Goal: Task Accomplishment & Management: Complete application form

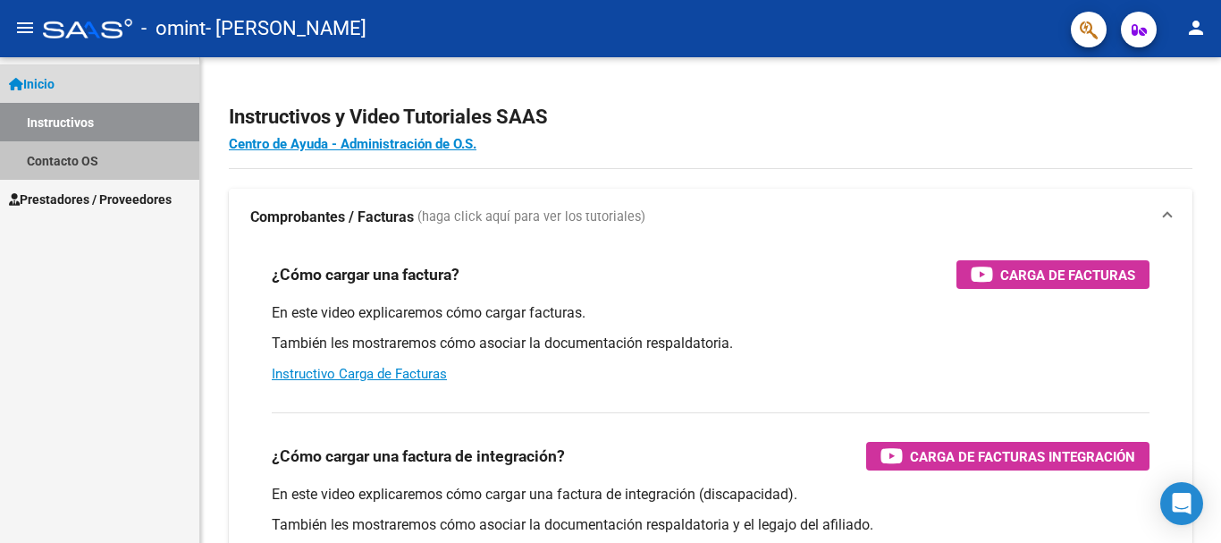
click at [72, 156] on link "Contacto OS" at bounding box center [99, 160] width 199 height 38
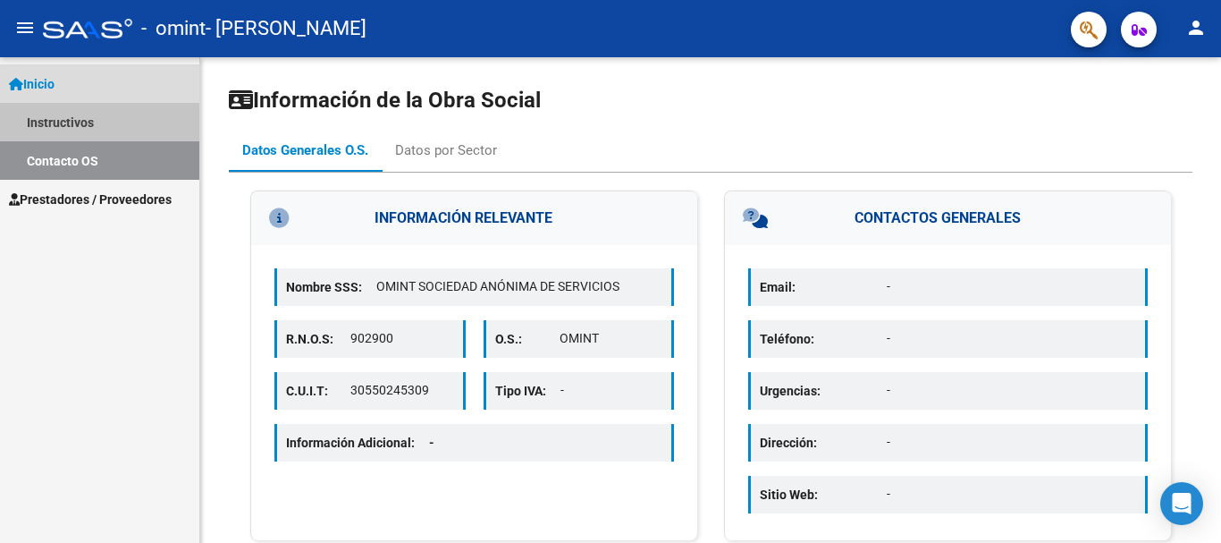
click at [80, 118] on link "Instructivos" at bounding box center [99, 122] width 199 height 38
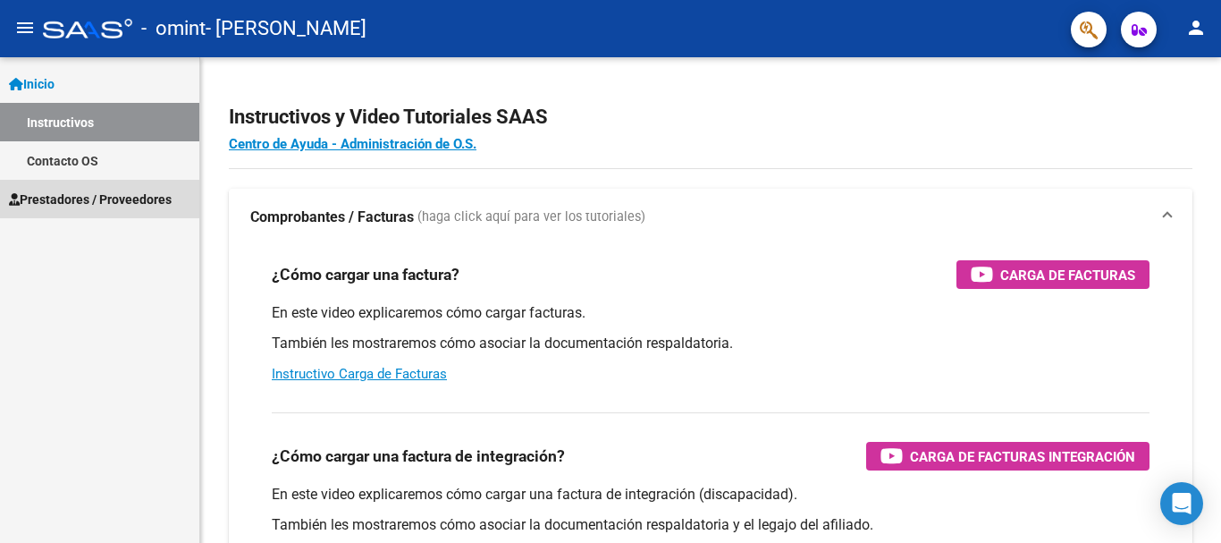
click at [114, 207] on span "Prestadores / Proveedores" at bounding box center [90, 199] width 163 height 20
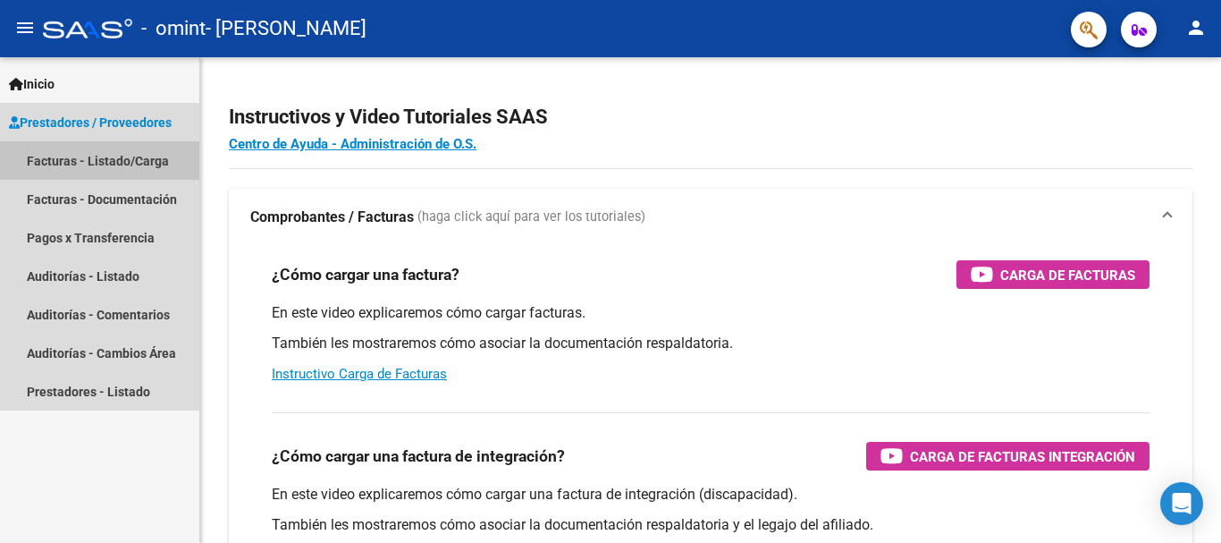
click at [138, 152] on link "Facturas - Listado/Carga" at bounding box center [99, 160] width 199 height 38
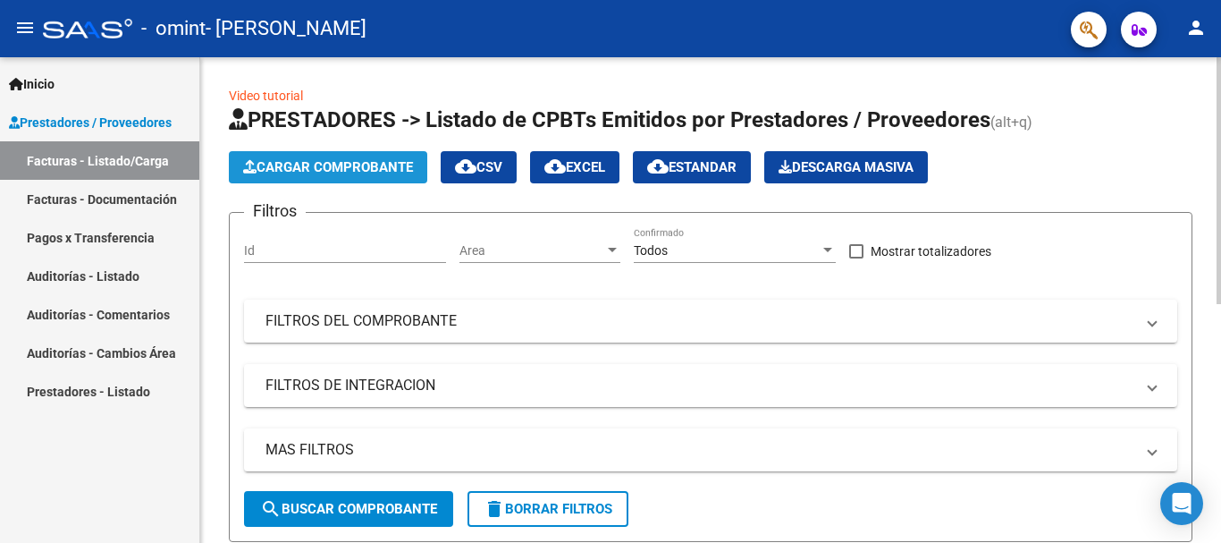
click at [337, 167] on span "Cargar Comprobante" at bounding box center [328, 167] width 170 height 16
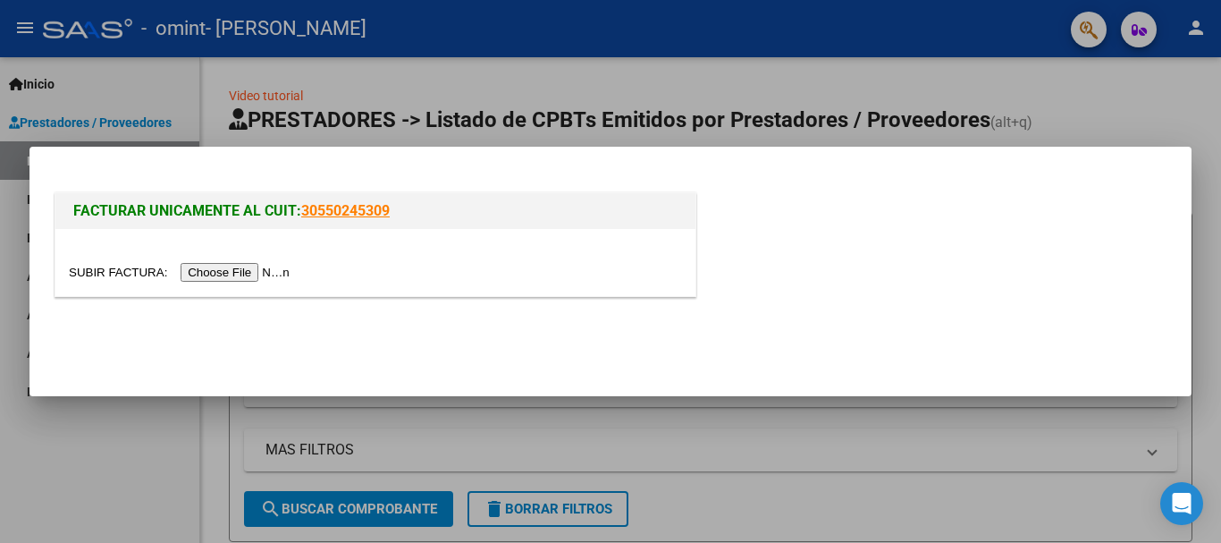
click at [254, 271] on input "file" at bounding box center [182, 272] width 226 height 19
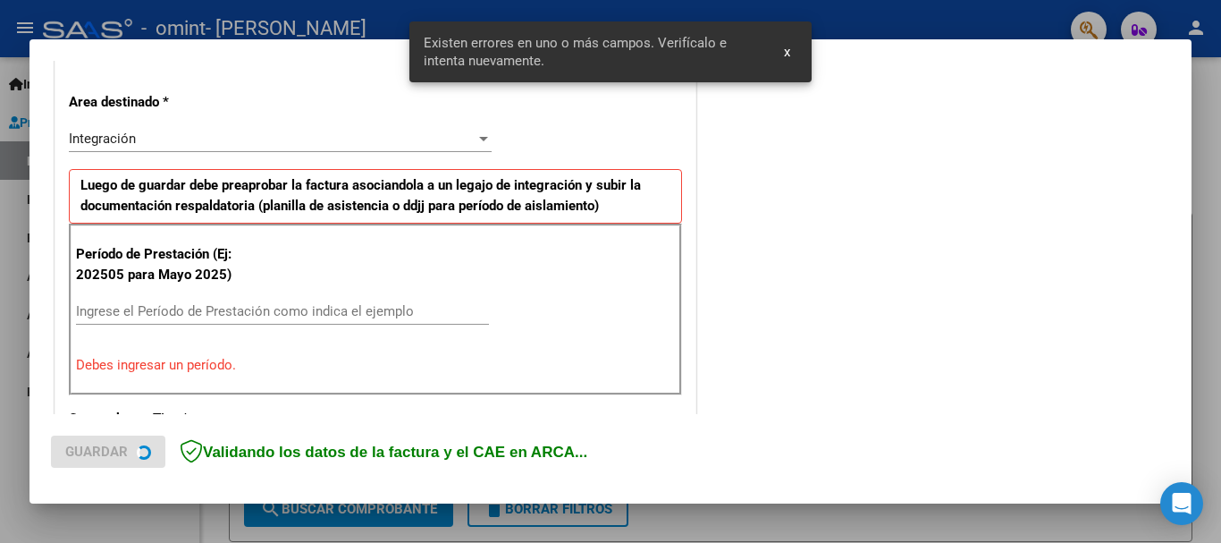
scroll to position [413, 0]
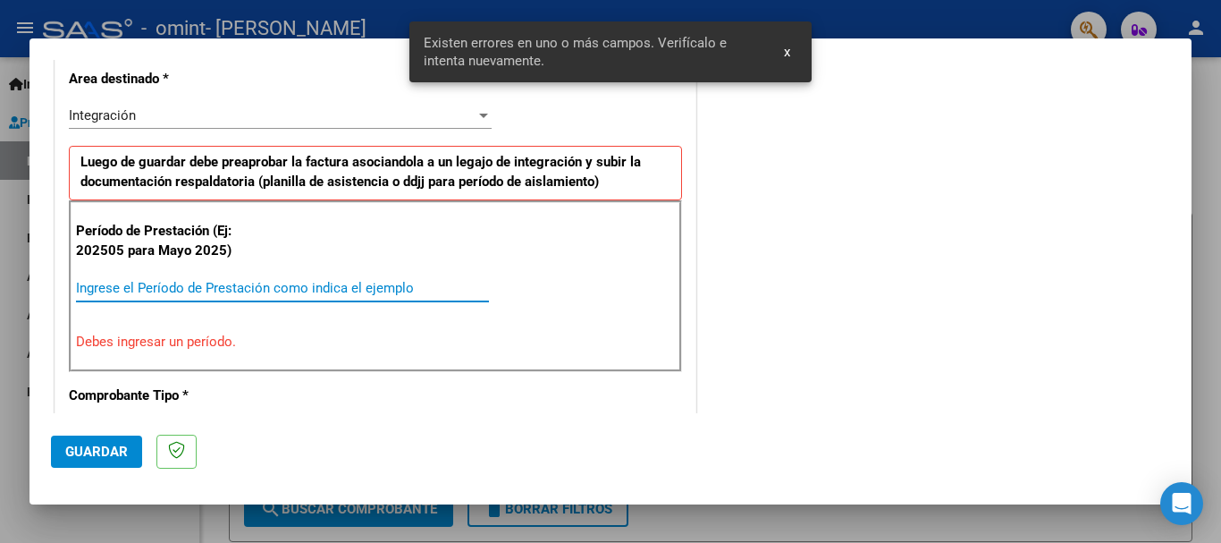
click at [190, 287] on input "Ingrese el Período de Prestación como indica el ejemplo" at bounding box center [282, 288] width 413 height 16
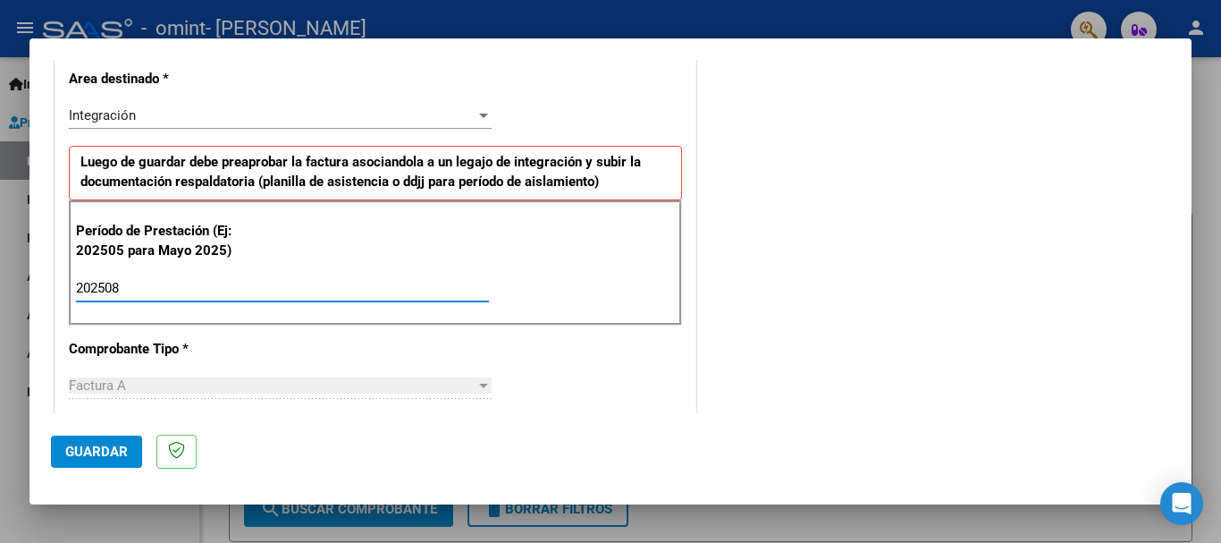
type input "202508"
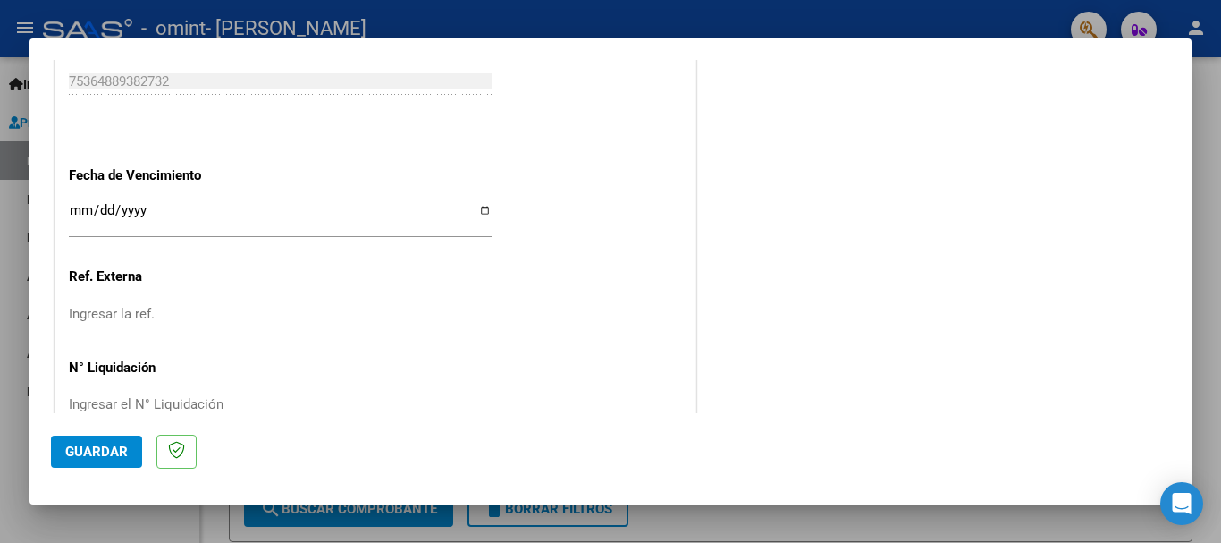
scroll to position [1220, 0]
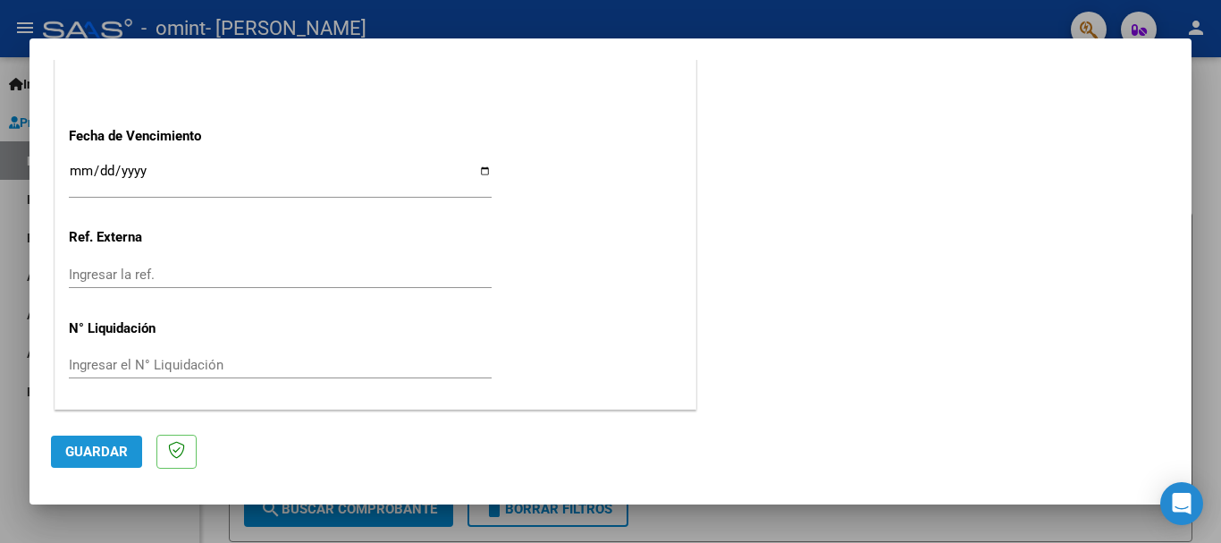
click at [95, 448] on span "Guardar" at bounding box center [96, 451] width 63 height 16
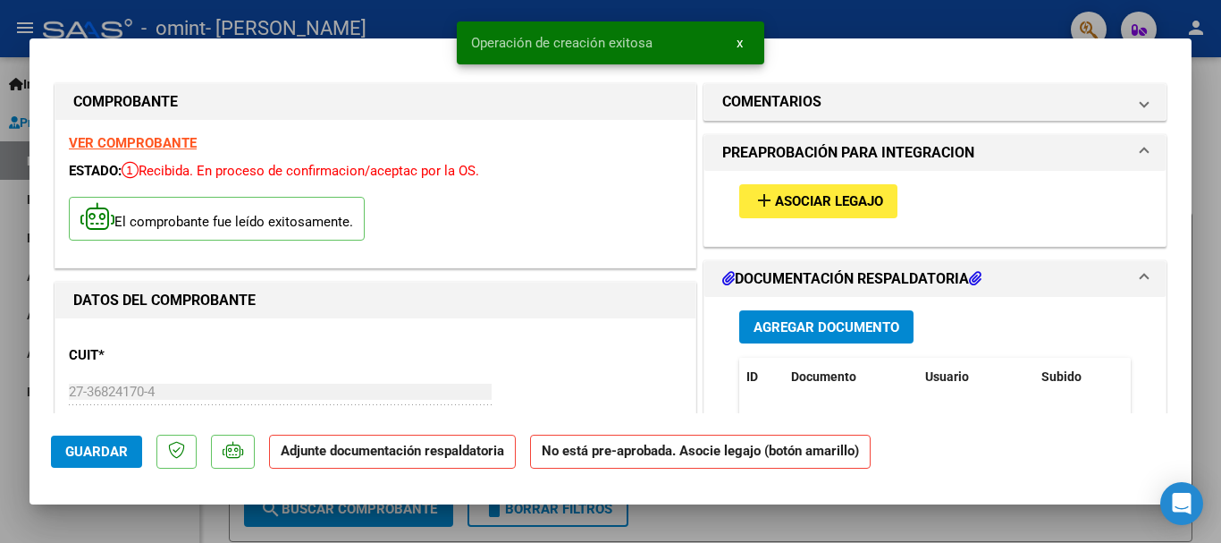
click at [831, 178] on div "add Asociar Legajo" at bounding box center [935, 201] width 418 height 60
click at [830, 197] on span "Asociar Legajo" at bounding box center [829, 202] width 108 height 16
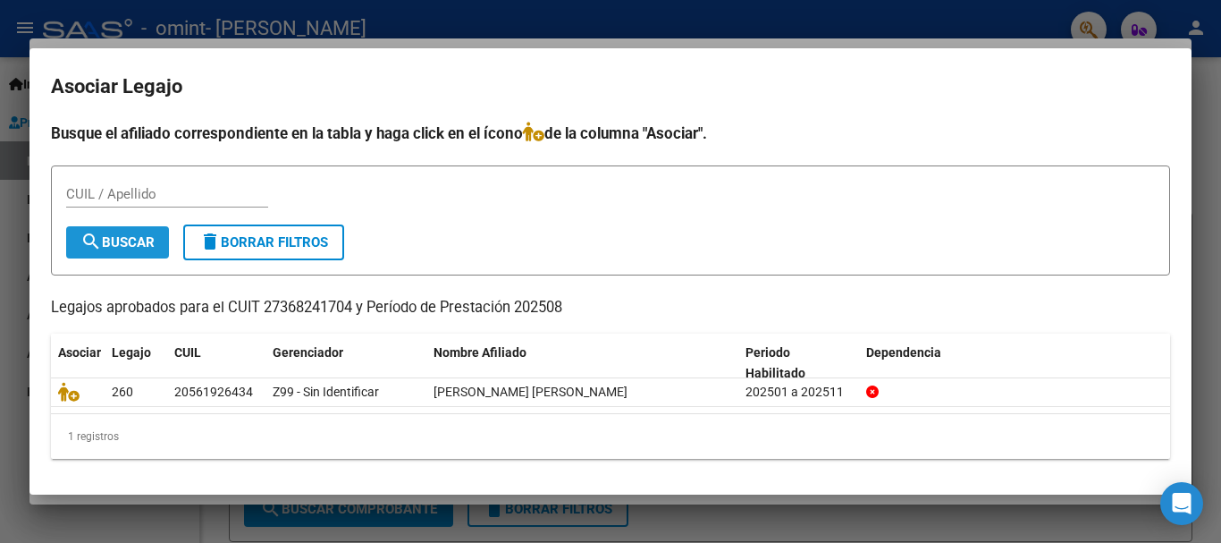
click at [86, 243] on mat-icon "search" at bounding box center [90, 241] width 21 height 21
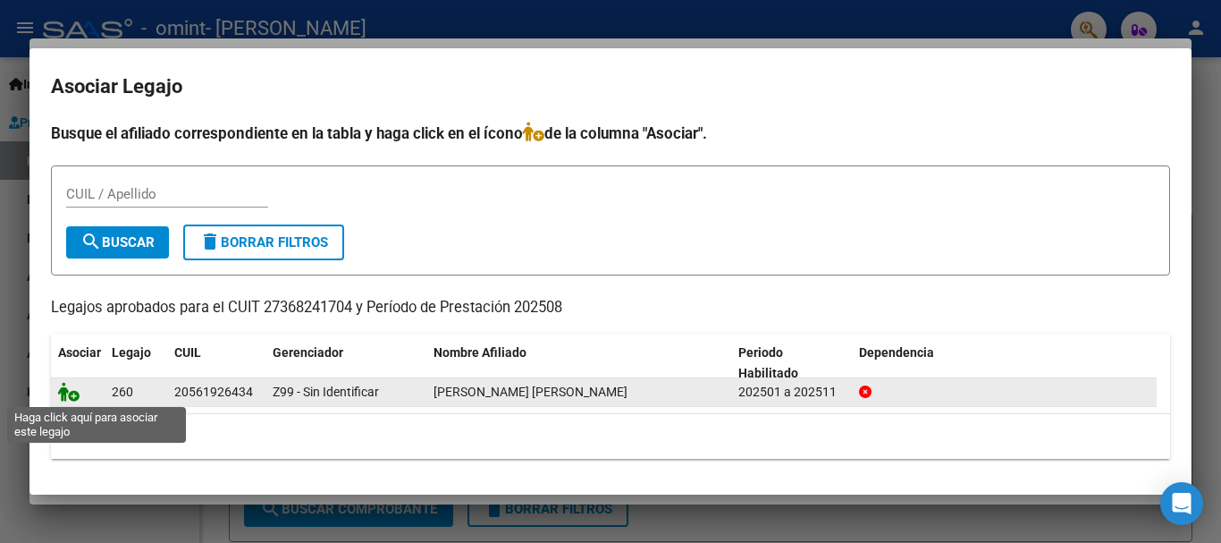
click at [72, 393] on icon at bounding box center [68, 392] width 21 height 20
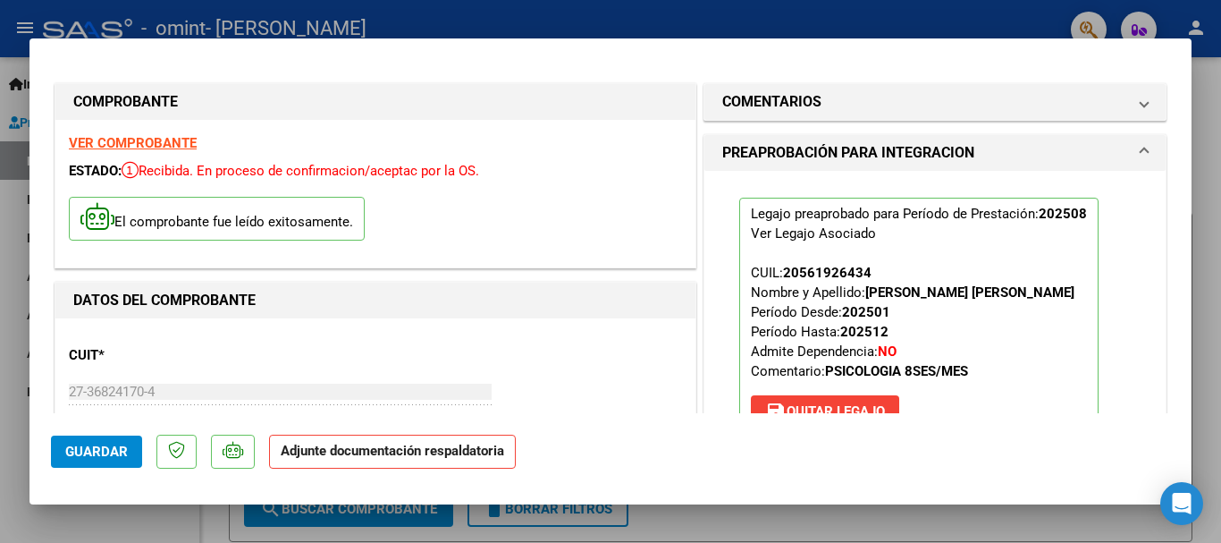
click at [411, 442] on strong "Adjunte documentación respaldatoria" at bounding box center [392, 450] width 223 height 16
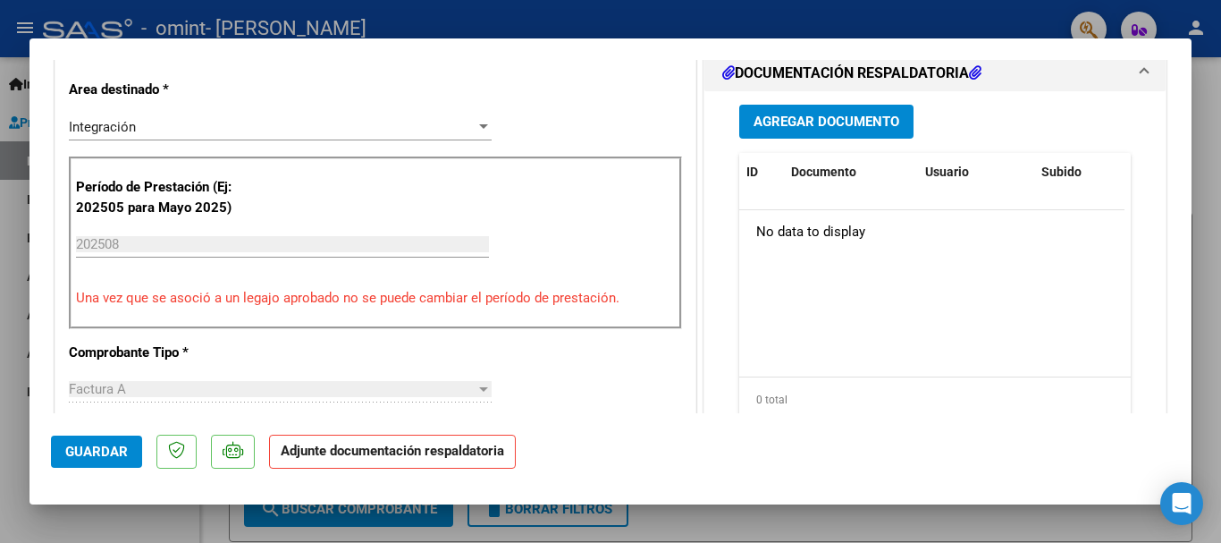
scroll to position [418, 0]
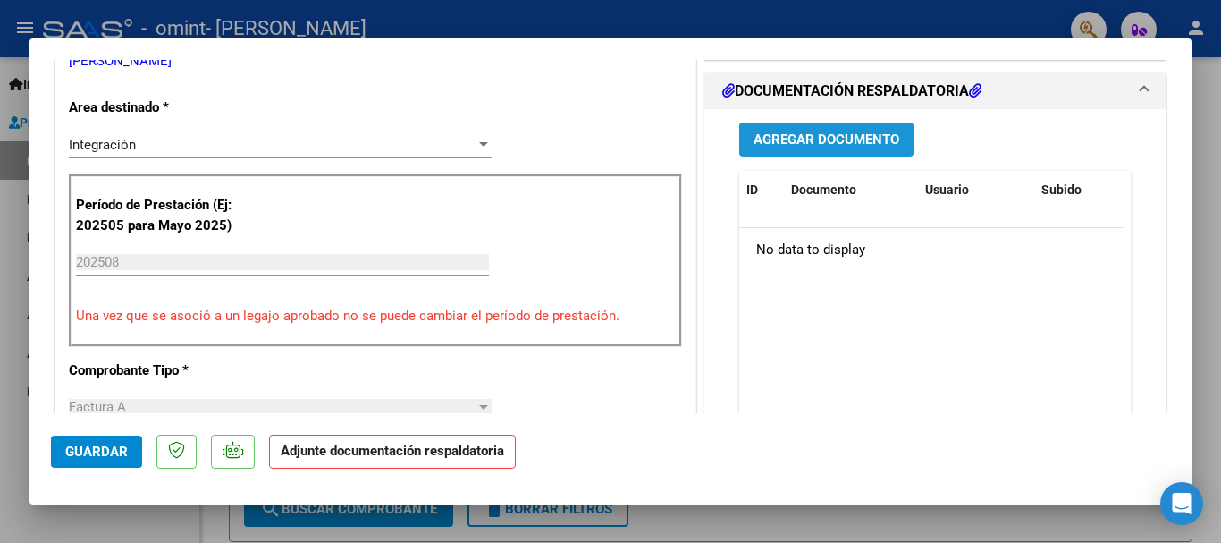
click at [857, 140] on span "Agregar Documento" at bounding box center [827, 140] width 146 height 16
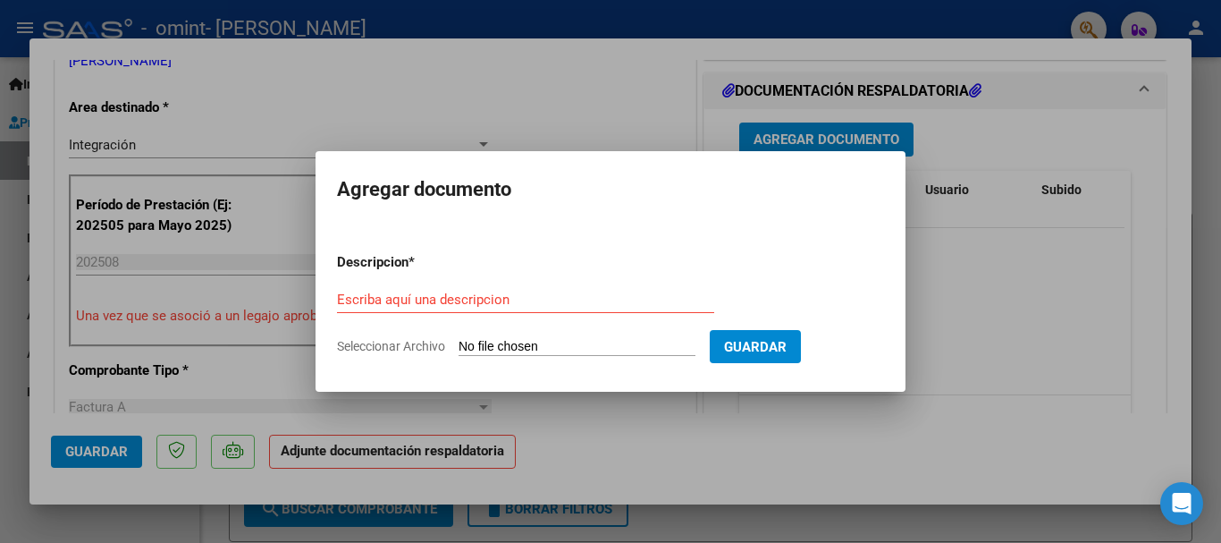
click at [579, 342] on input "Seleccionar Archivo" at bounding box center [577, 347] width 237 height 17
type input "C:\fakepath\[PERSON_NAME], ASISTENCIA [DATE].pdf"
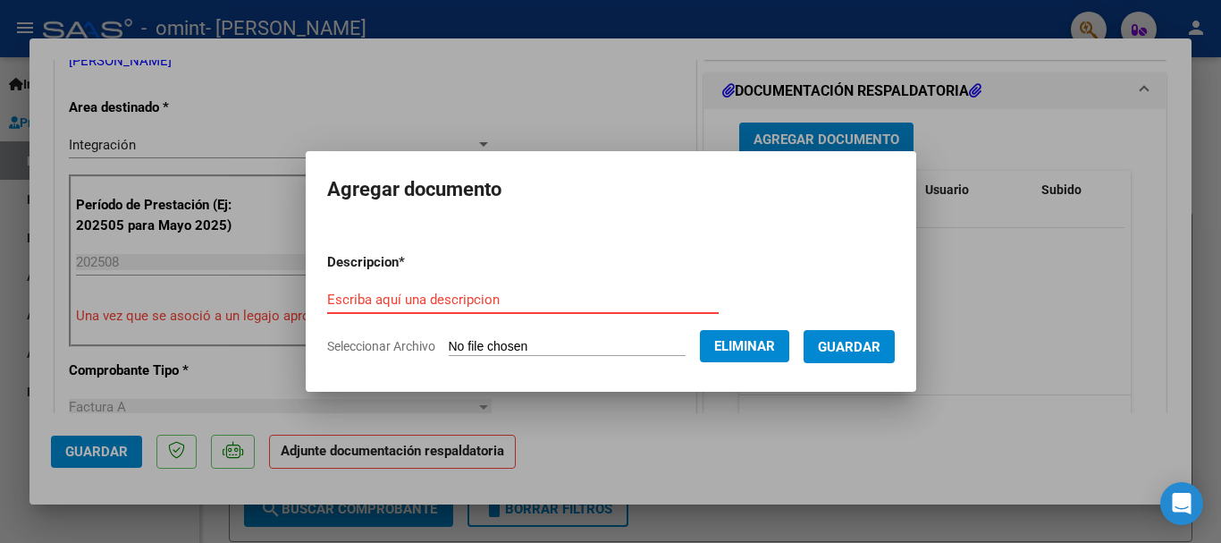
click at [558, 299] on input "Escriba aquí una descripcion" at bounding box center [523, 299] width 392 height 16
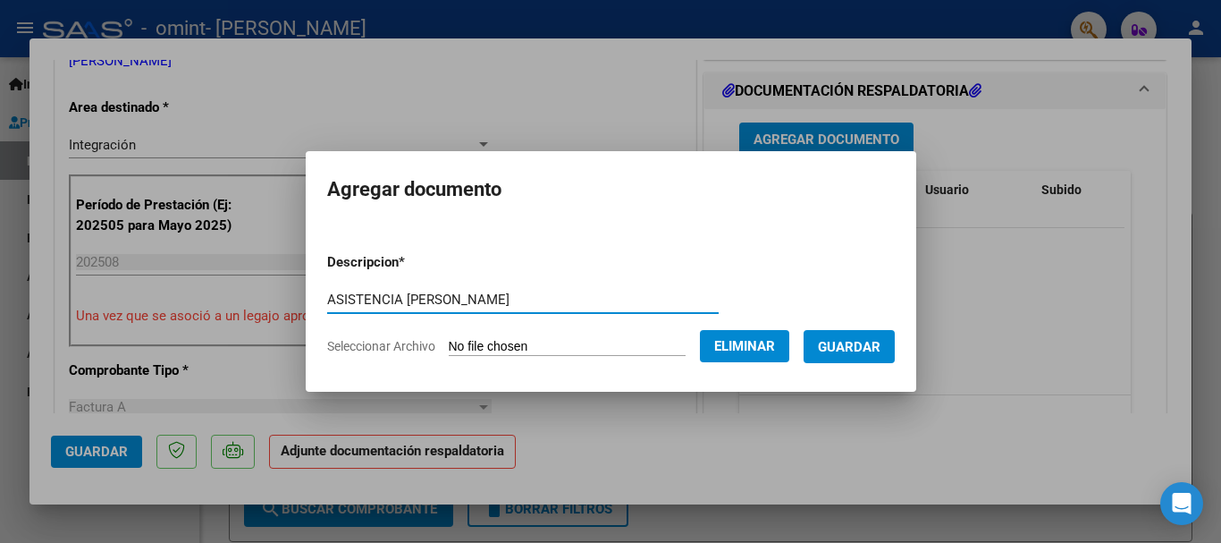
type input "ASISTENCIA [PERSON_NAME]"
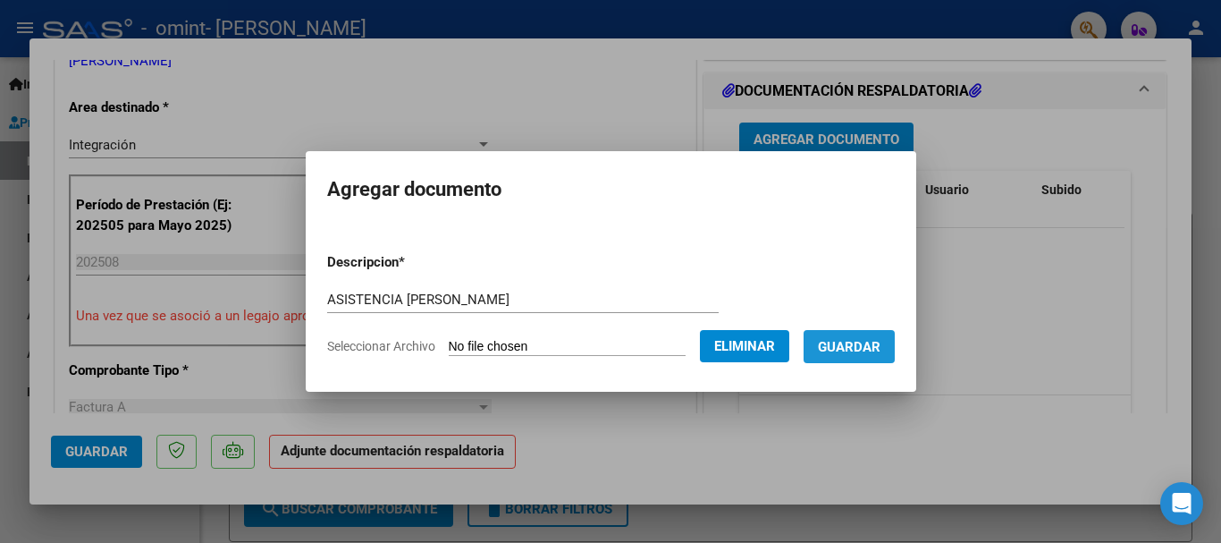
click at [880, 341] on span "Guardar" at bounding box center [849, 347] width 63 height 16
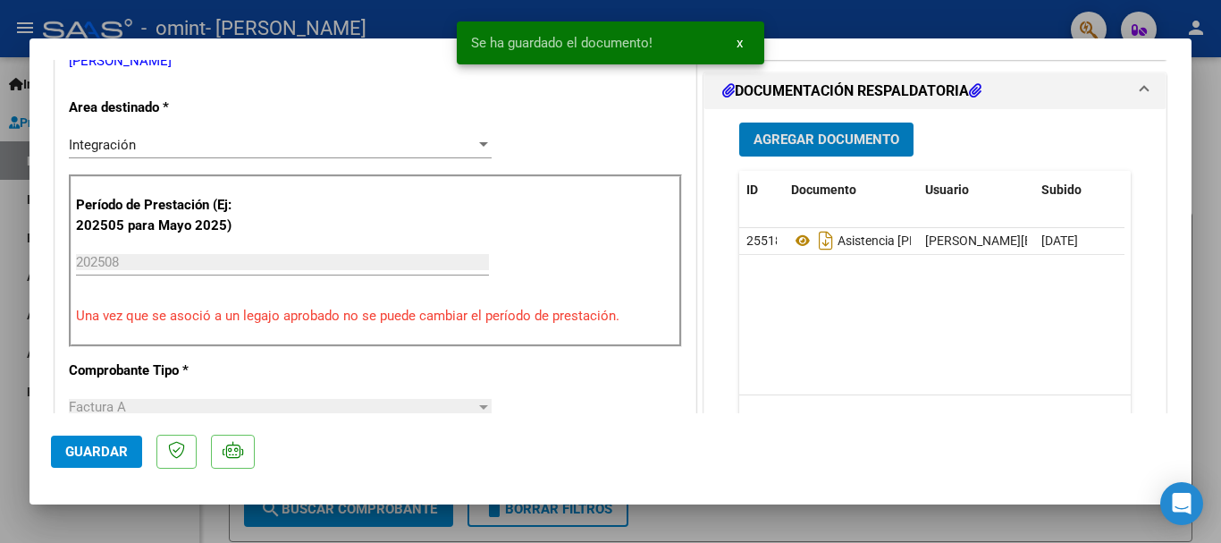
click at [81, 445] on span "Guardar" at bounding box center [96, 451] width 63 height 16
click at [1208, 252] on div at bounding box center [610, 271] width 1221 height 543
type input "$ 0,00"
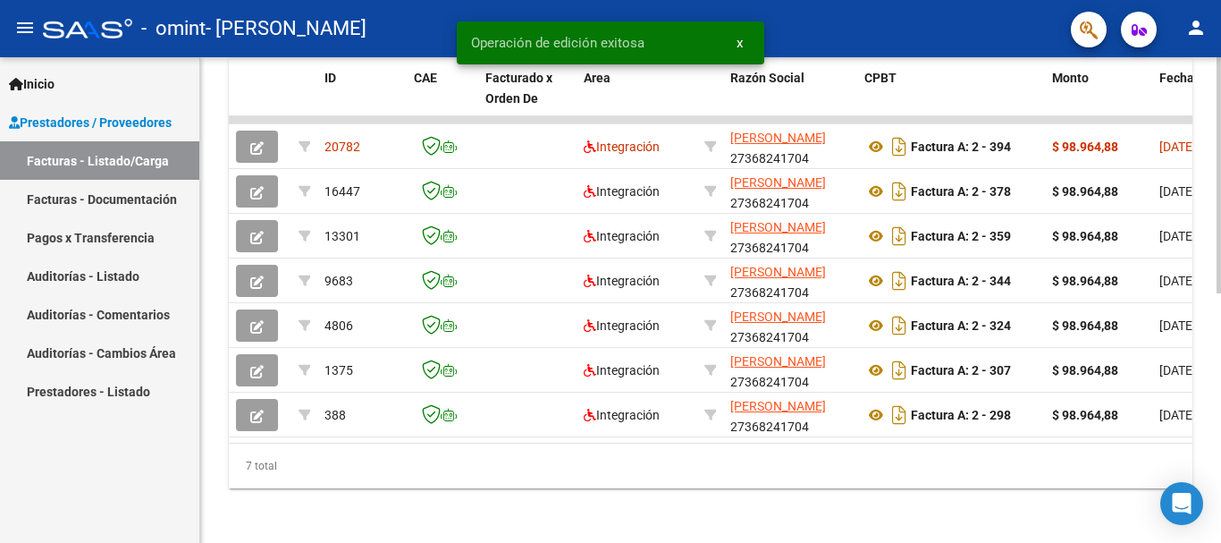
click at [1220, 483] on div at bounding box center [1219, 424] width 4 height 236
